Goal: Task Accomplishment & Management: Use online tool/utility

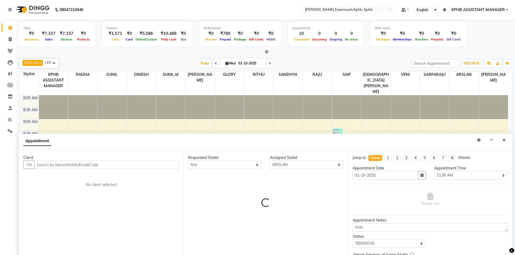
select select "88535"
select select "690"
select select "tentative"
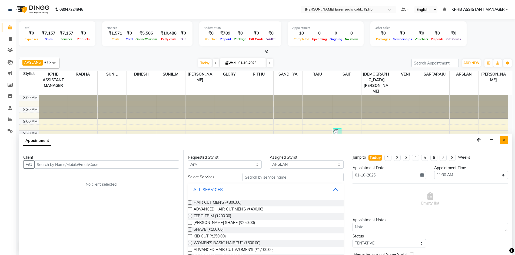
click at [502, 140] on button "Close" at bounding box center [504, 140] width 8 height 8
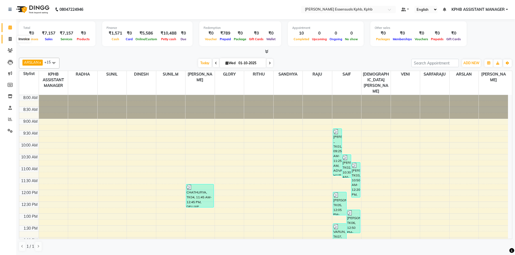
drag, startPoint x: 12, startPoint y: 38, endPoint x: 19, endPoint y: 43, distance: 7.8
click at [12, 38] on span at bounding box center [9, 39] width 9 height 6
select select "service"
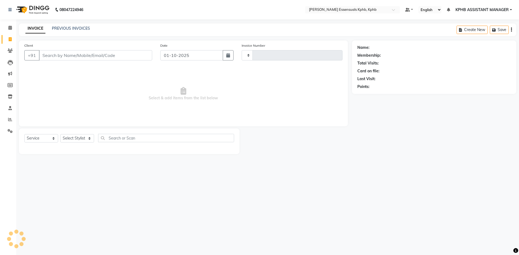
type input "1640"
select select "5938"
click at [80, 138] on select "Select Stylist [PERSON_NAME] KPHB ASSISTANT MANAGER [PERSON_NAME] [PERSON_NAME]…" at bounding box center [84, 138] width 48 height 8
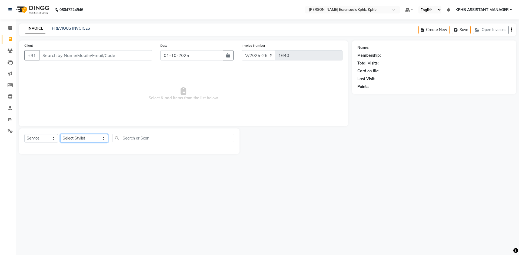
select select "84873"
click at [60, 134] on select "Select Stylist [PERSON_NAME] KPHB ASSISTANT MANAGER [PERSON_NAME] [PERSON_NAME]…" at bounding box center [84, 138] width 48 height 8
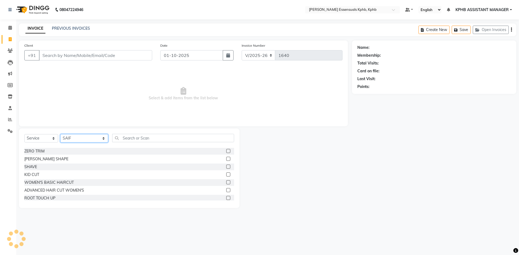
scroll to position [27, 0]
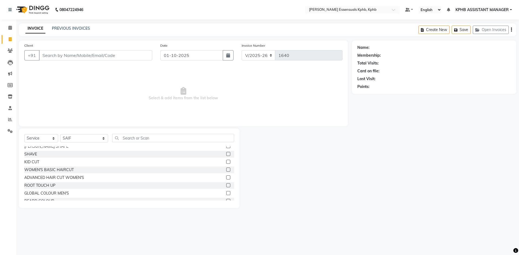
click at [226, 178] on label at bounding box center [228, 178] width 4 height 4
click at [226, 178] on input "checkbox" at bounding box center [228, 178] width 4 height 4
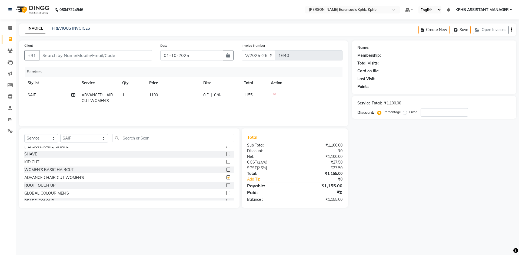
checkbox input "false"
click at [156, 89] on th "Price" at bounding box center [173, 83] width 54 height 12
click at [157, 100] on td "1100" at bounding box center [173, 98] width 54 height 18
select select "84873"
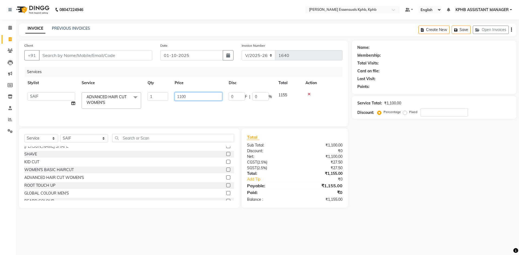
drag, startPoint x: 203, startPoint y: 99, endPoint x: 112, endPoint y: 97, distance: 91.1
click at [132, 97] on tr "[PERSON_NAME] KPHB ASSISTANT MANAGER [PERSON_NAME] [PERSON_NAME] [PERSON_NAME] …" at bounding box center [183, 100] width 318 height 23
type input "1450"
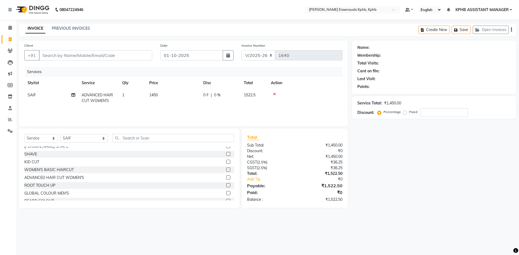
click at [315, 171] on div "₹1,522.50" at bounding box center [321, 174] width 52 height 6
drag, startPoint x: 133, startPoint y: 78, endPoint x: 140, endPoint y: 82, distance: 8.2
click at [139, 82] on th "Qty" at bounding box center [132, 83] width 27 height 12
click at [157, 98] on td "1450" at bounding box center [173, 98] width 54 height 18
select select "84873"
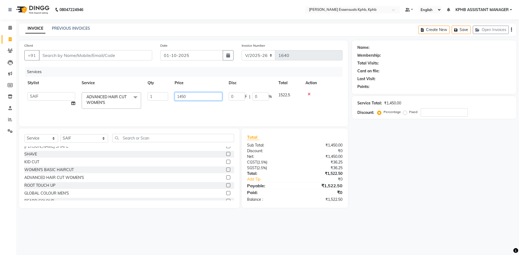
drag, startPoint x: 196, startPoint y: 98, endPoint x: 61, endPoint y: 116, distance: 136.1
click at [66, 115] on div "Services Stylist Service Qty Price Disc Total Action [PERSON_NAME] GLORY KPHB A…" at bounding box center [183, 94] width 318 height 54
type input "1300"
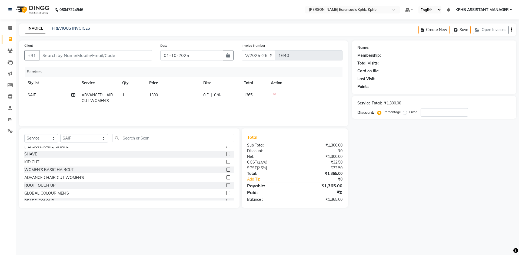
click at [311, 172] on div "₹1,365.00" at bounding box center [321, 174] width 52 height 6
click at [156, 95] on span "1300" at bounding box center [153, 95] width 9 height 5
select select "84873"
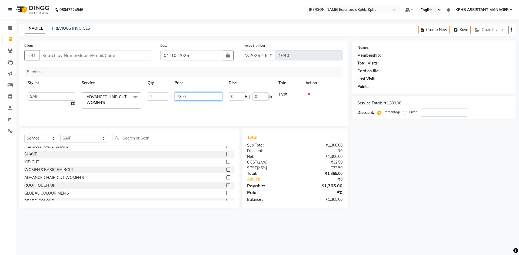
drag, startPoint x: 206, startPoint y: 99, endPoint x: 141, endPoint y: 104, distance: 65.6
click at [159, 104] on tr "[PERSON_NAME] KPHB ASSISTANT MANAGER [PERSON_NAME] [PERSON_NAME] [PERSON_NAME] …" at bounding box center [183, 100] width 318 height 23
type input "1400"
click at [326, 178] on div "₹0" at bounding box center [324, 180] width 43 height 6
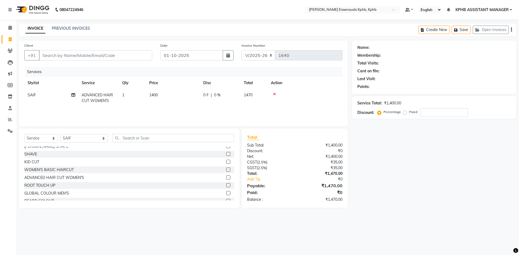
click at [148, 96] on td "1400" at bounding box center [173, 98] width 54 height 18
select select "84873"
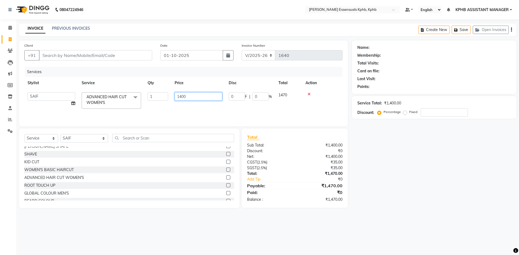
click at [182, 97] on input "1400" at bounding box center [199, 96] width 48 height 8
type input "1450"
click at [320, 179] on div "₹0" at bounding box center [324, 180] width 43 height 6
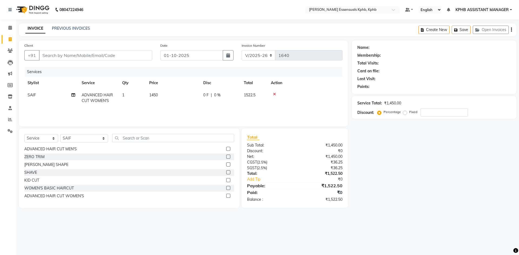
scroll to position [0, 0]
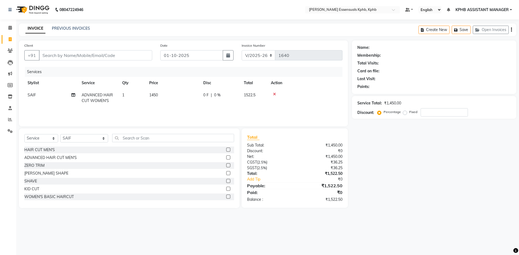
click at [226, 157] on label at bounding box center [228, 158] width 4 height 4
click at [226, 157] on input "checkbox" at bounding box center [228, 158] width 4 height 4
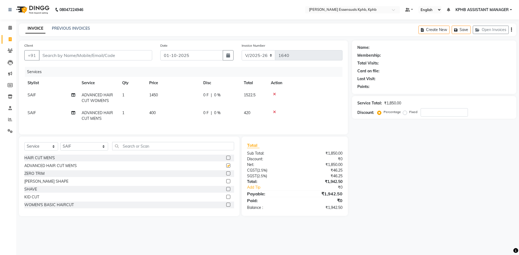
checkbox input "false"
click at [226, 183] on label at bounding box center [228, 181] width 4 height 4
click at [226, 183] on input "checkbox" at bounding box center [228, 182] width 4 height 4
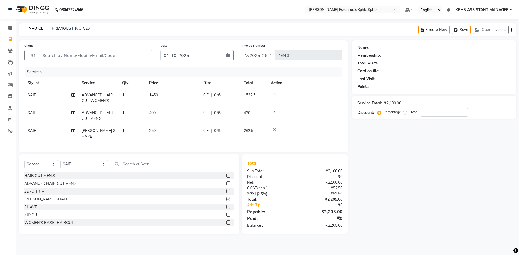
checkbox input "false"
click at [156, 112] on td "400" at bounding box center [173, 116] width 54 height 18
select select "84873"
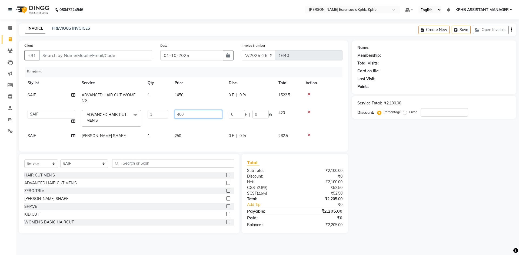
click at [200, 114] on input "400" at bounding box center [199, 114] width 48 height 8
type input "450"
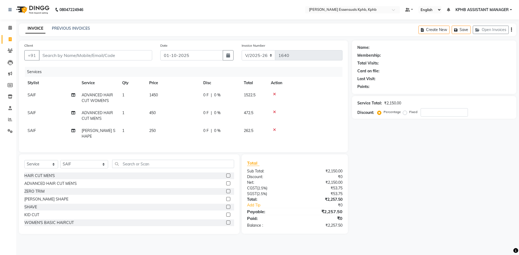
click at [296, 235] on main "INVOICE PREVIOUS INVOICES Create New Save Open Invoices Client +91 Date [DATE] …" at bounding box center [267, 133] width 503 height 219
click at [144, 131] on td "1" at bounding box center [132, 134] width 27 height 18
select select "84873"
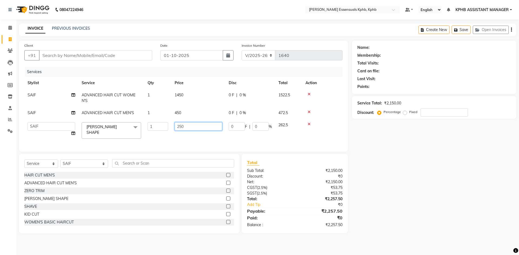
click at [186, 126] on input "250" at bounding box center [199, 126] width 48 height 8
type input "285"
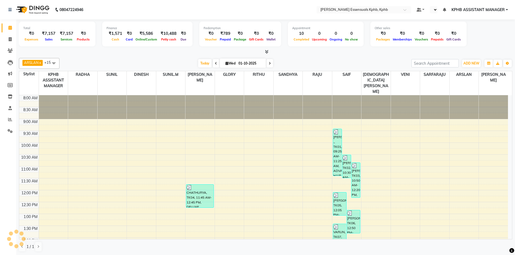
scroll to position [108, 0]
